Goal: Information Seeking & Learning: Learn about a topic

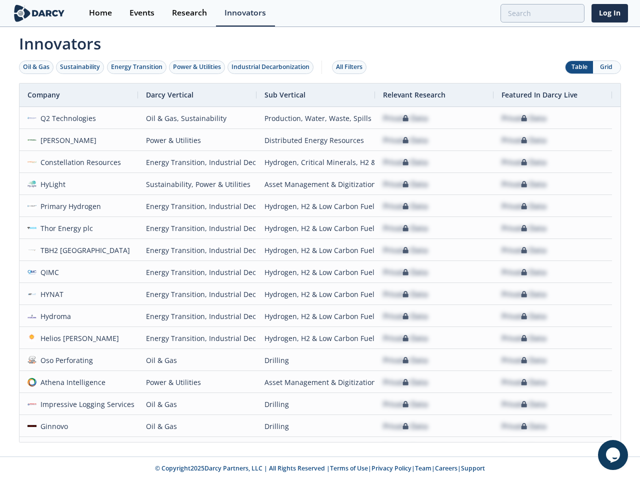
click at [36, 67] on div "Oil & Gas" at bounding box center [36, 66] width 26 height 9
click at [80, 67] on div "Sustainability" at bounding box center [80, 66] width 40 height 9
click at [137, 67] on div "Energy Transition" at bounding box center [136, 66] width 51 height 9
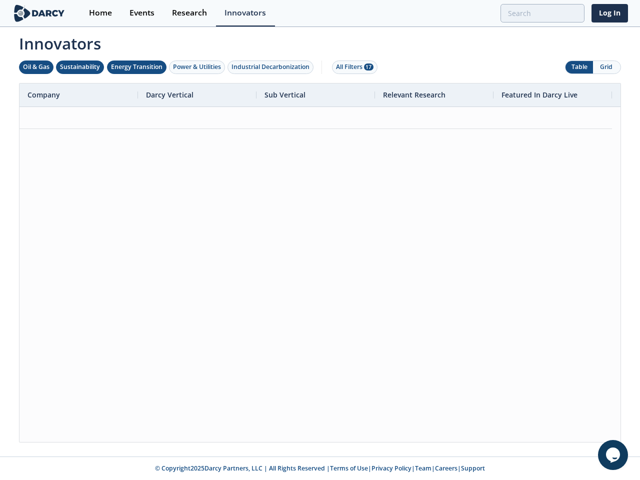
click at [198, 67] on div "Power & Utilities" at bounding box center [197, 66] width 48 height 9
click at [272, 67] on div "Industrial Decarbonization" at bounding box center [270, 66] width 78 height 9
click at [352, 67] on div "All Filters 28" at bounding box center [354, 66] width 37 height 9
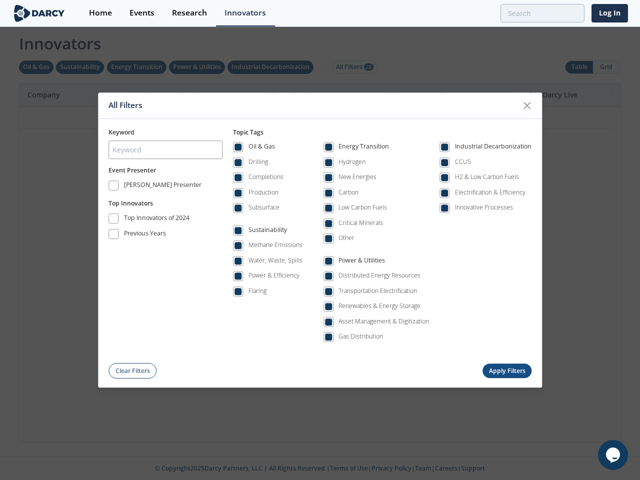
click at [579, 67] on div "All Filters Keyword Event Presenter [PERSON_NAME] Presenter Top Innovators Top …" at bounding box center [320, 240] width 640 height 480
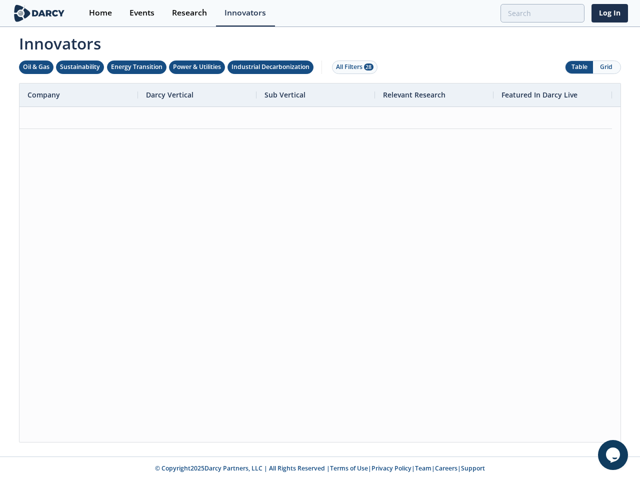
click at [606, 67] on button "Grid" at bounding box center [606, 67] width 27 height 12
